Goal: Task Accomplishment & Management: Manage account settings

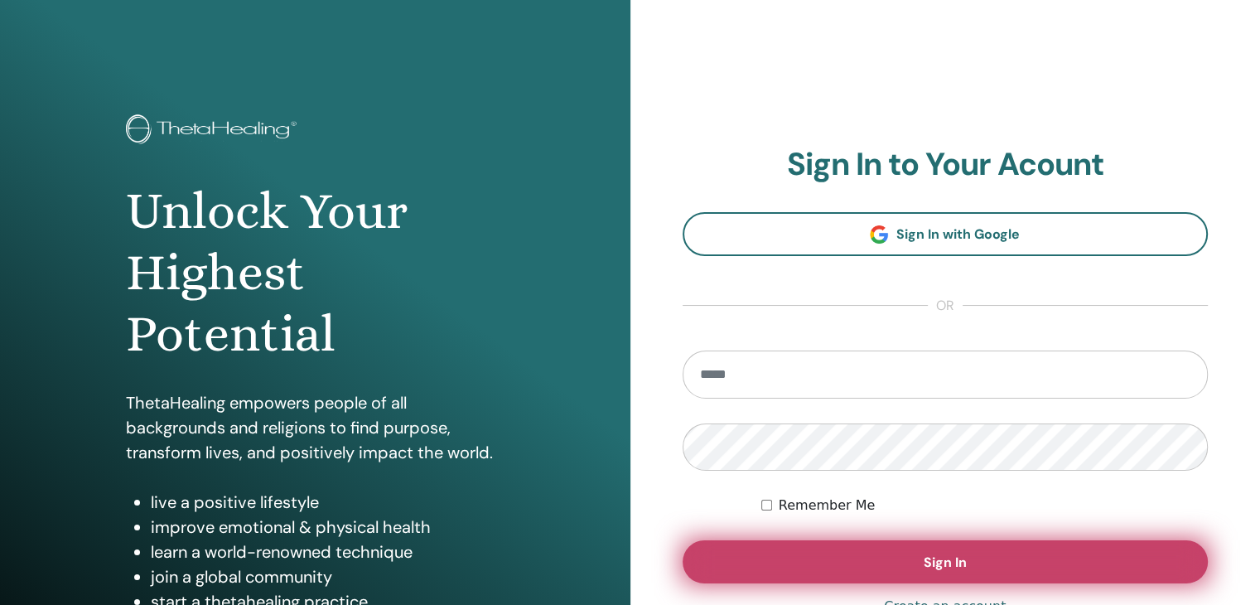
type input "**********"
click at [769, 547] on button "Sign In" at bounding box center [945, 561] width 526 height 43
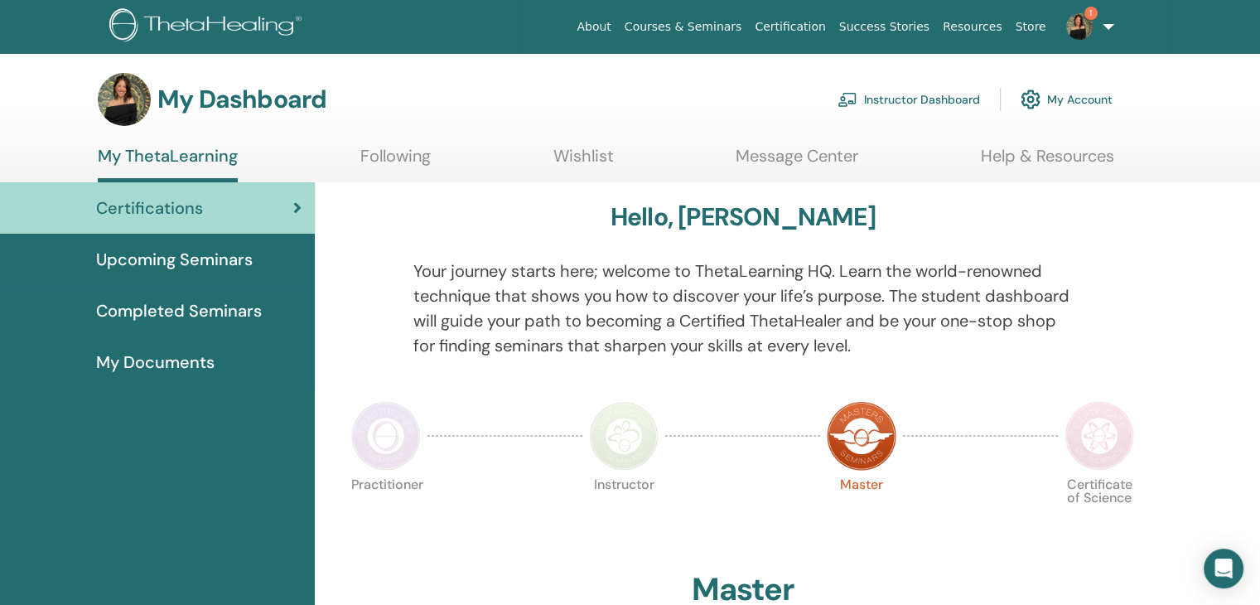
click at [1093, 22] on span "1" at bounding box center [1079, 25] width 40 height 13
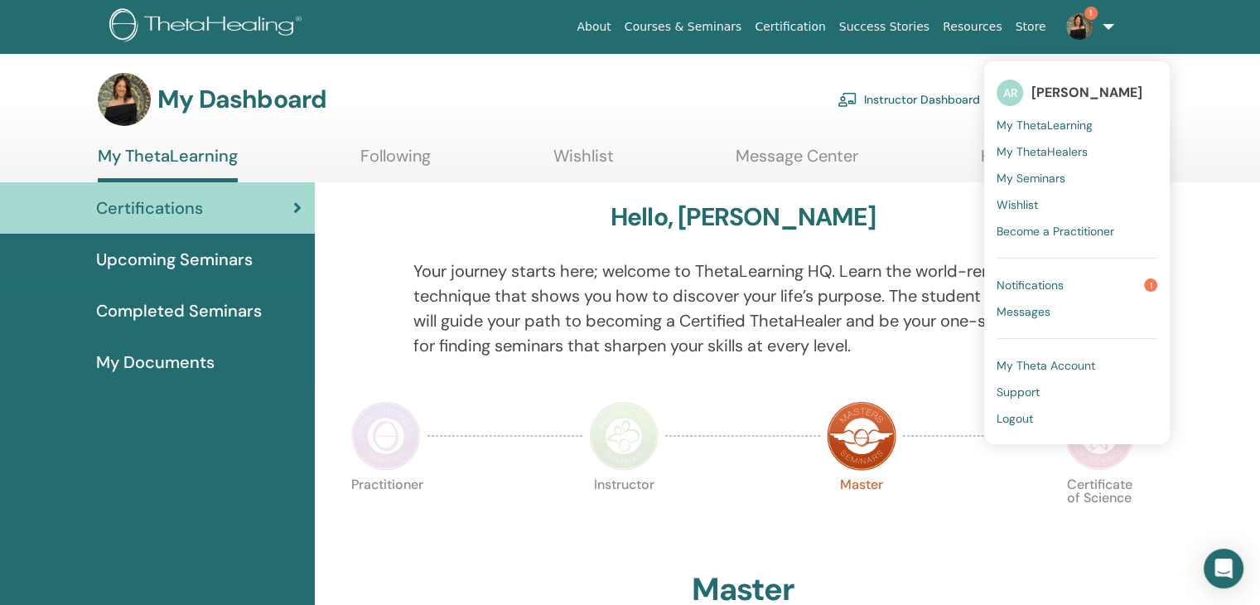
click at [1053, 288] on span "Notifications" at bounding box center [1029, 284] width 67 height 15
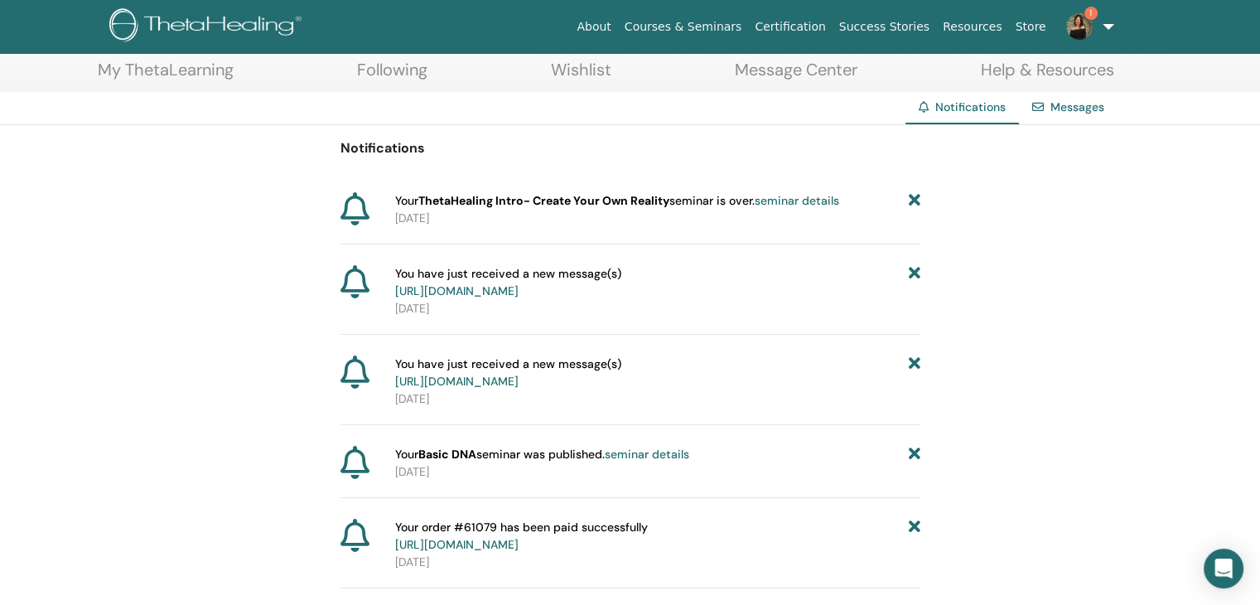
scroll to position [88, 0]
click at [469, 287] on link "[URL][DOMAIN_NAME]" at bounding box center [456, 289] width 123 height 15
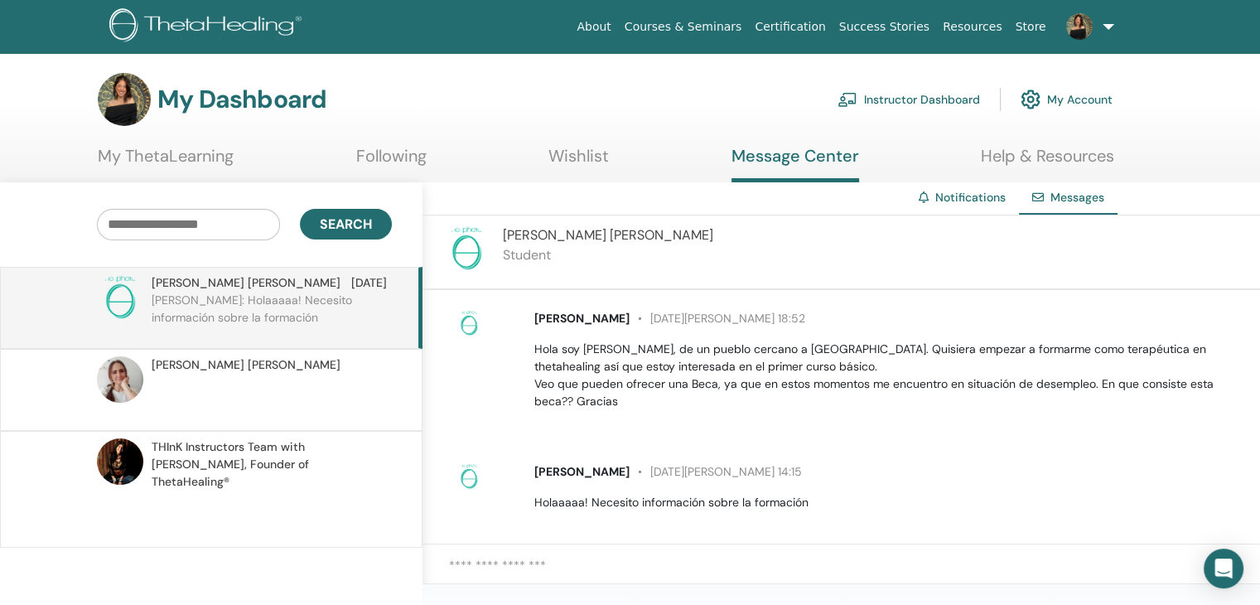
click at [183, 158] on link "My ThetaLearning" at bounding box center [166, 162] width 136 height 32
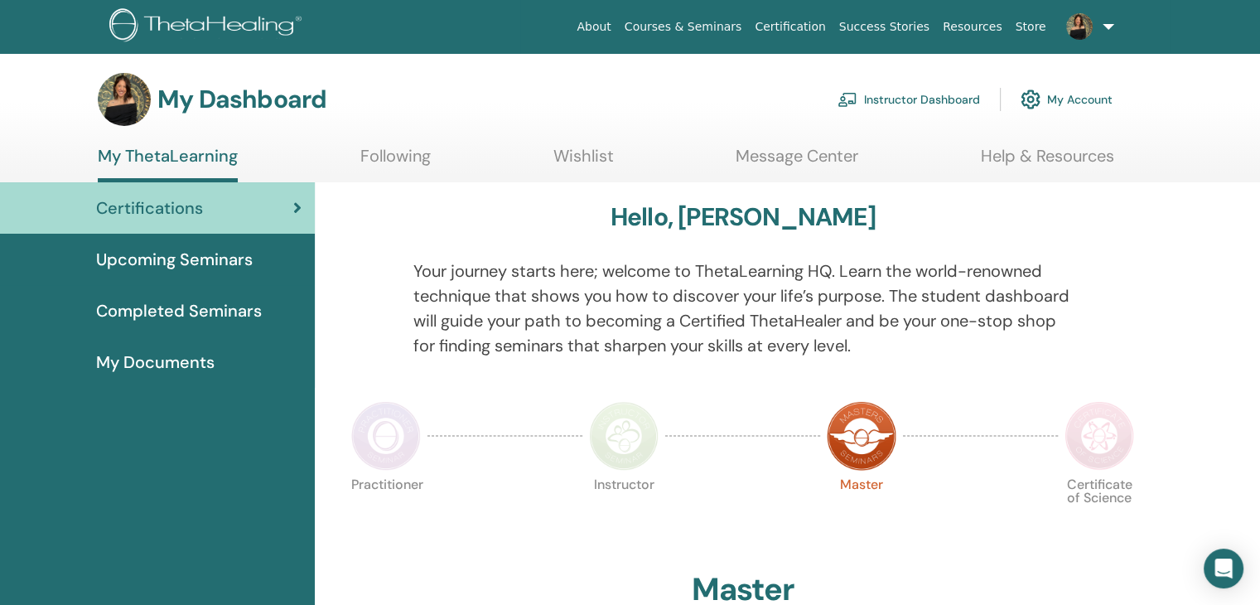
click at [251, 309] on span "Completed Seminars" at bounding box center [179, 310] width 166 height 25
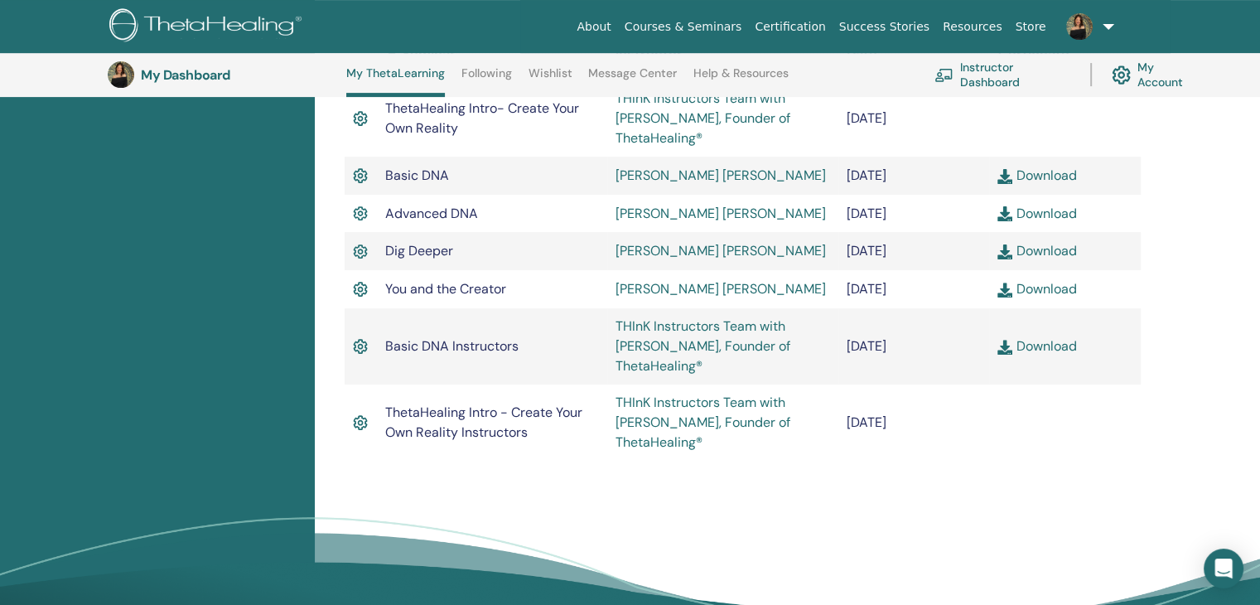
scroll to position [552, 0]
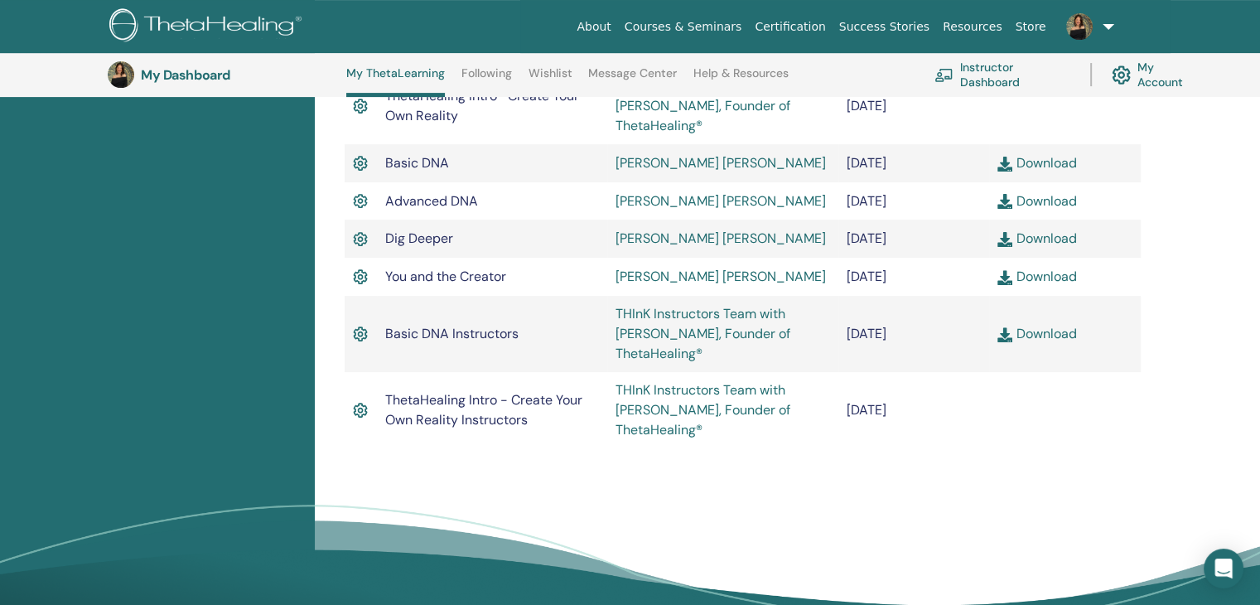
click at [1046, 340] on link "Download" at bounding box center [1036, 333] width 79 height 17
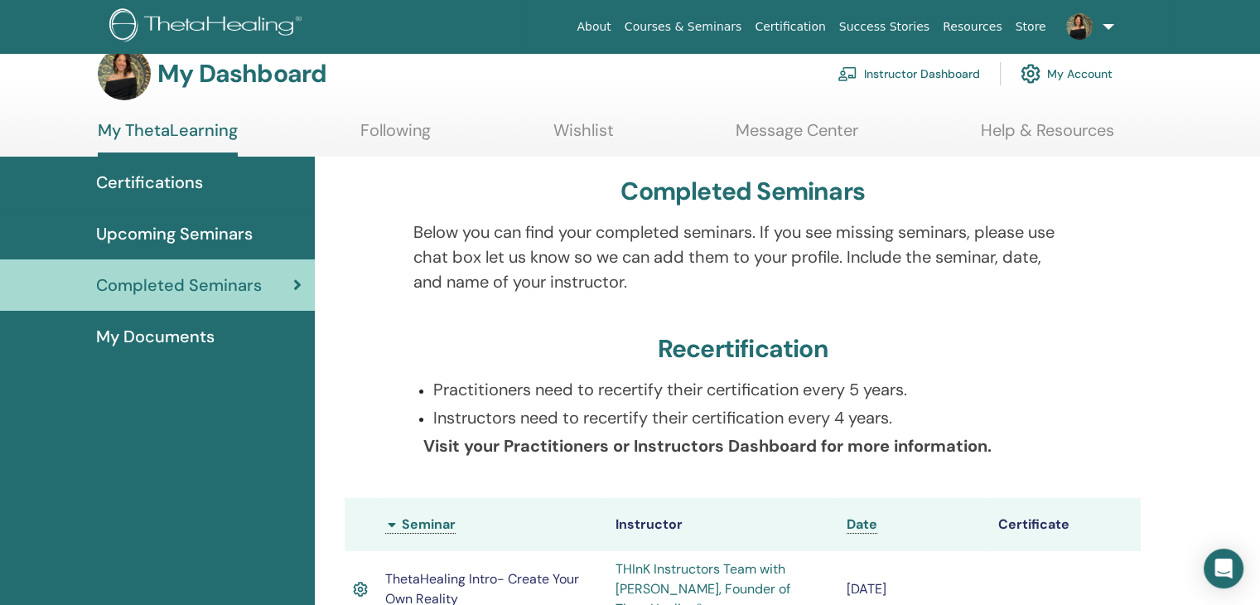
scroll to position [0, 0]
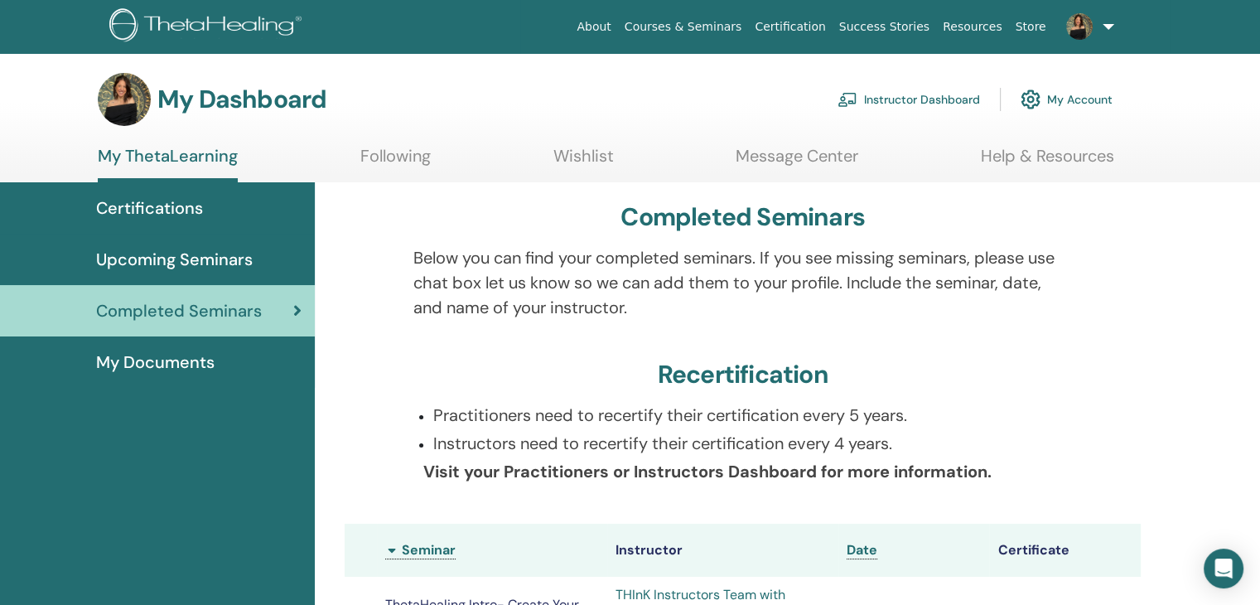
click at [202, 267] on span "Upcoming Seminars" at bounding box center [174, 259] width 157 height 25
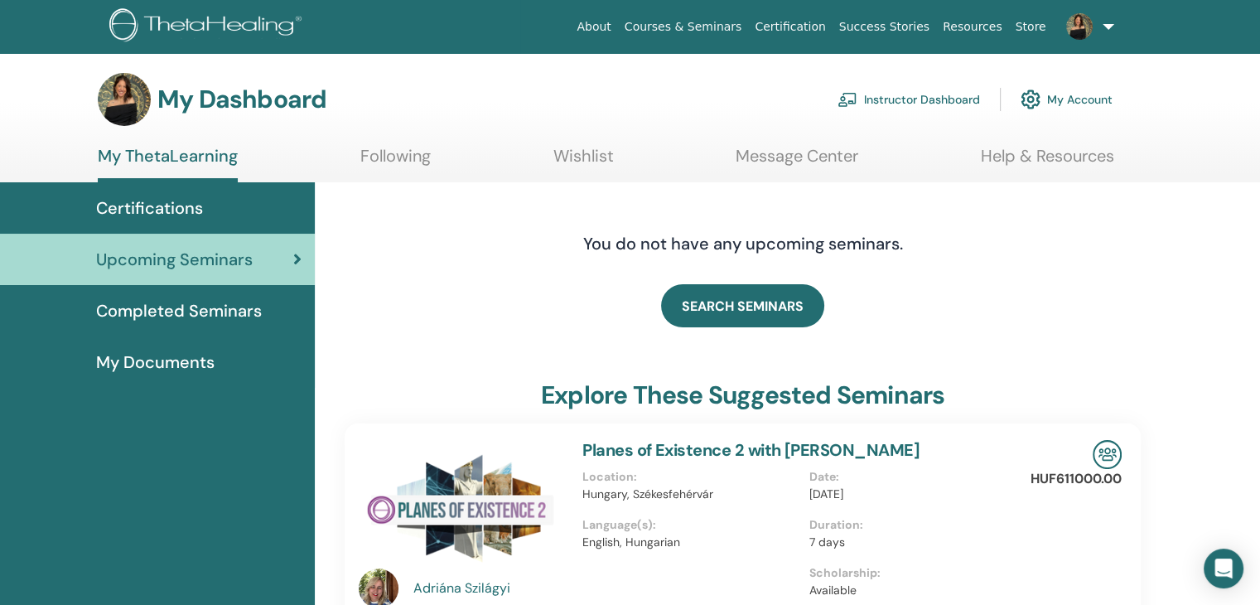
click at [884, 97] on link "Instructor Dashboard" at bounding box center [908, 99] width 142 height 36
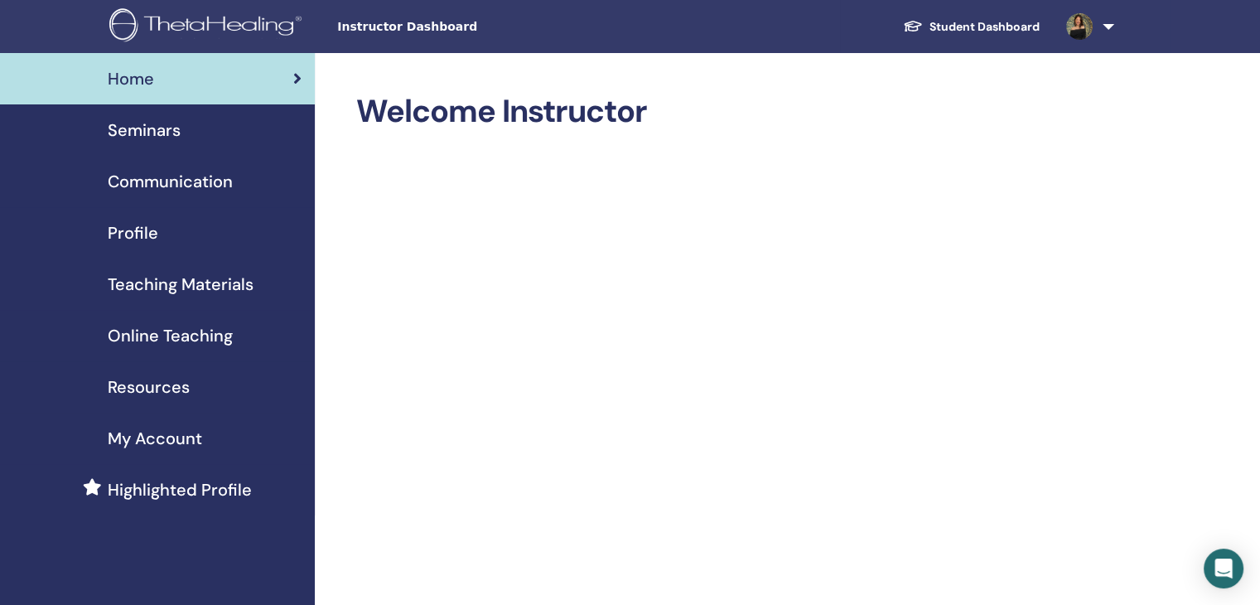
click at [133, 113] on link "Seminars" at bounding box center [157, 129] width 315 height 51
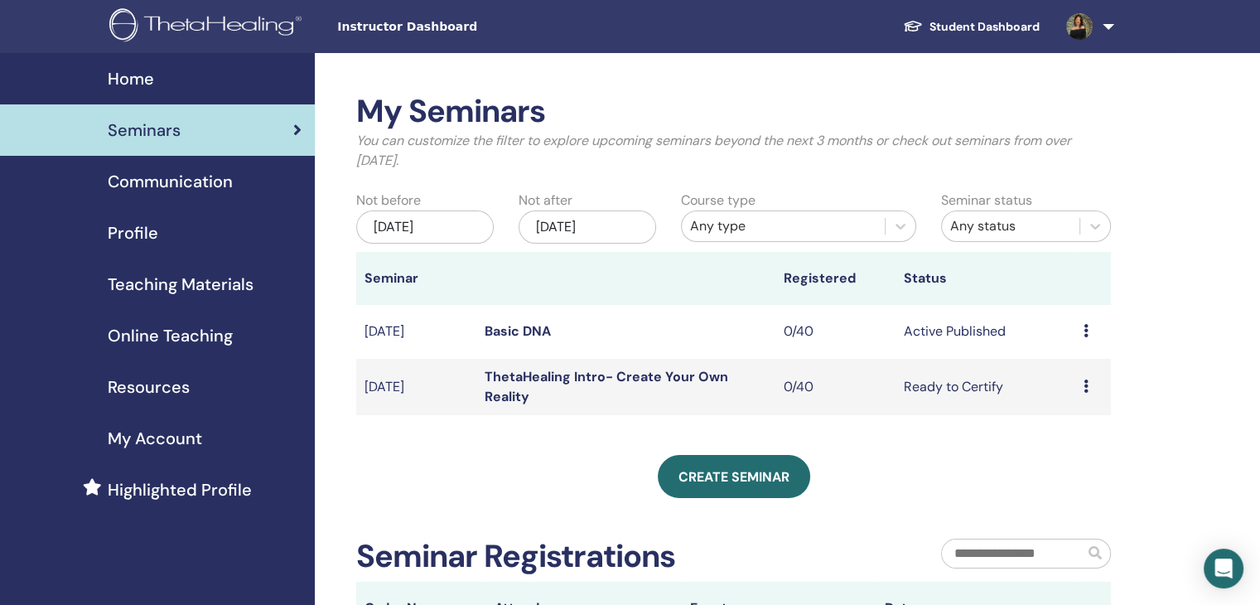
click at [196, 175] on span "Communication" at bounding box center [170, 181] width 125 height 25
